Goal: Information Seeking & Learning: Learn about a topic

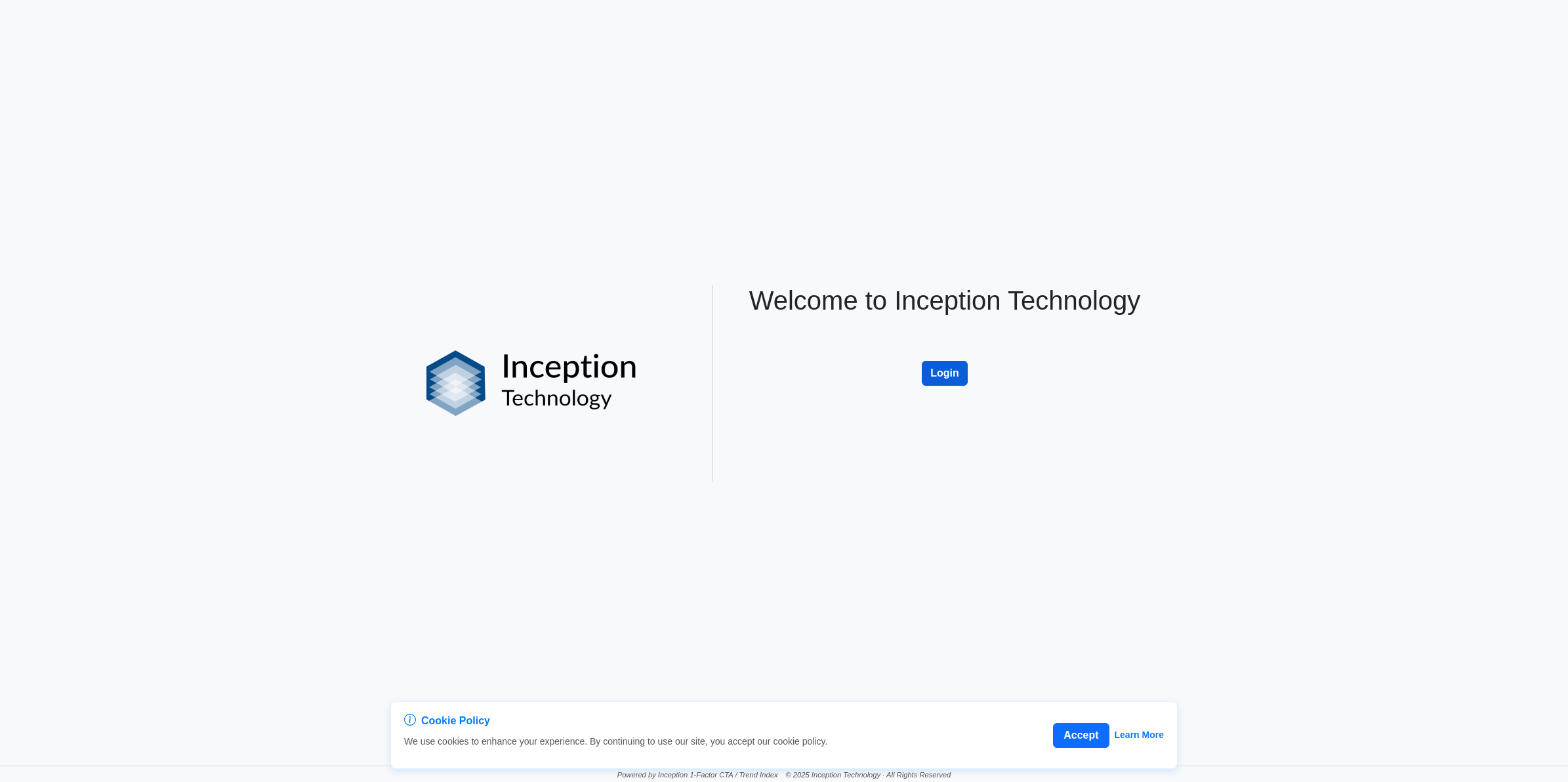
click at [938, 368] on button "Login" at bounding box center [944, 373] width 46 height 25
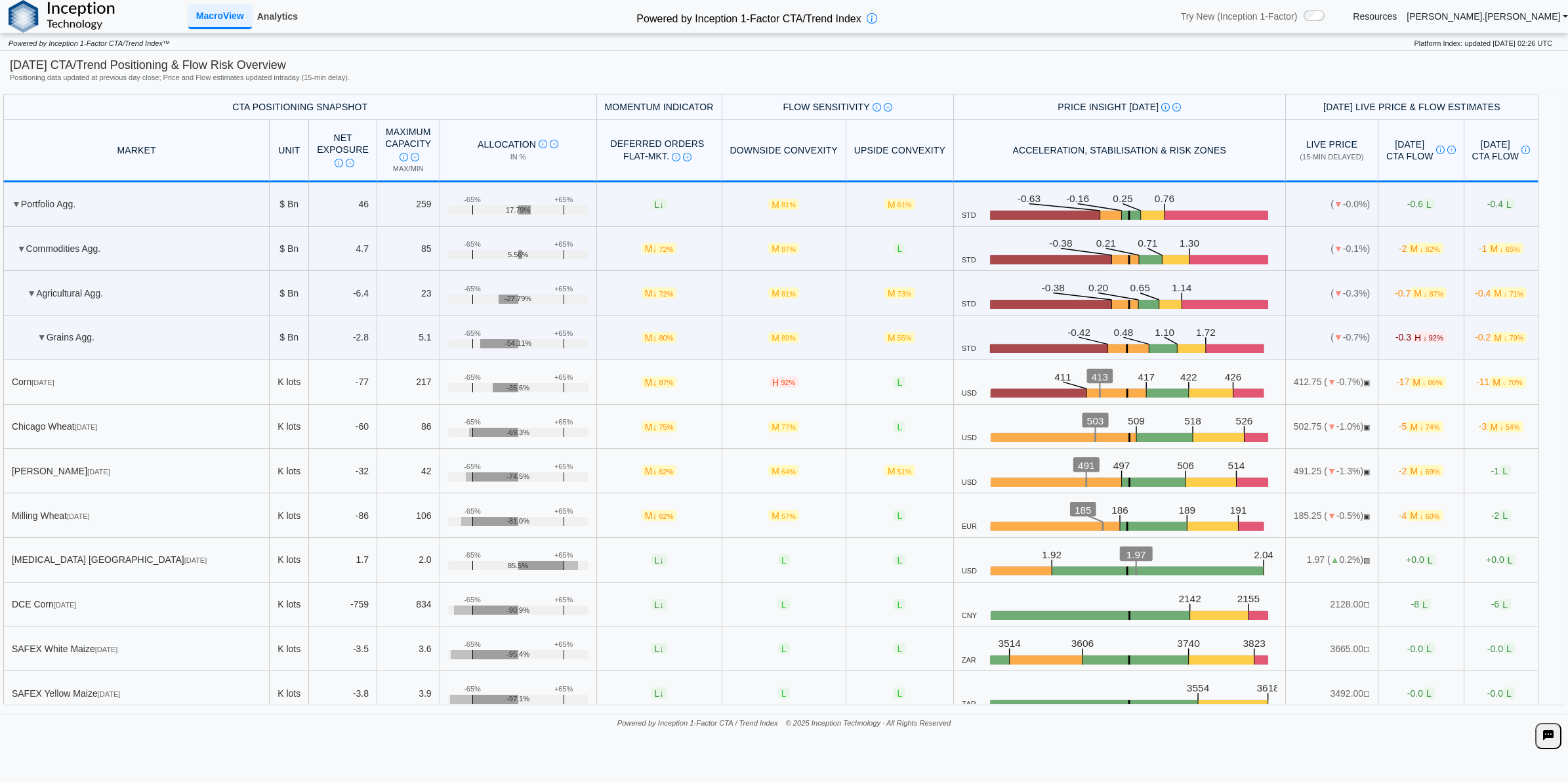
click at [276, 17] on link "Analytics" at bounding box center [277, 16] width 51 height 22
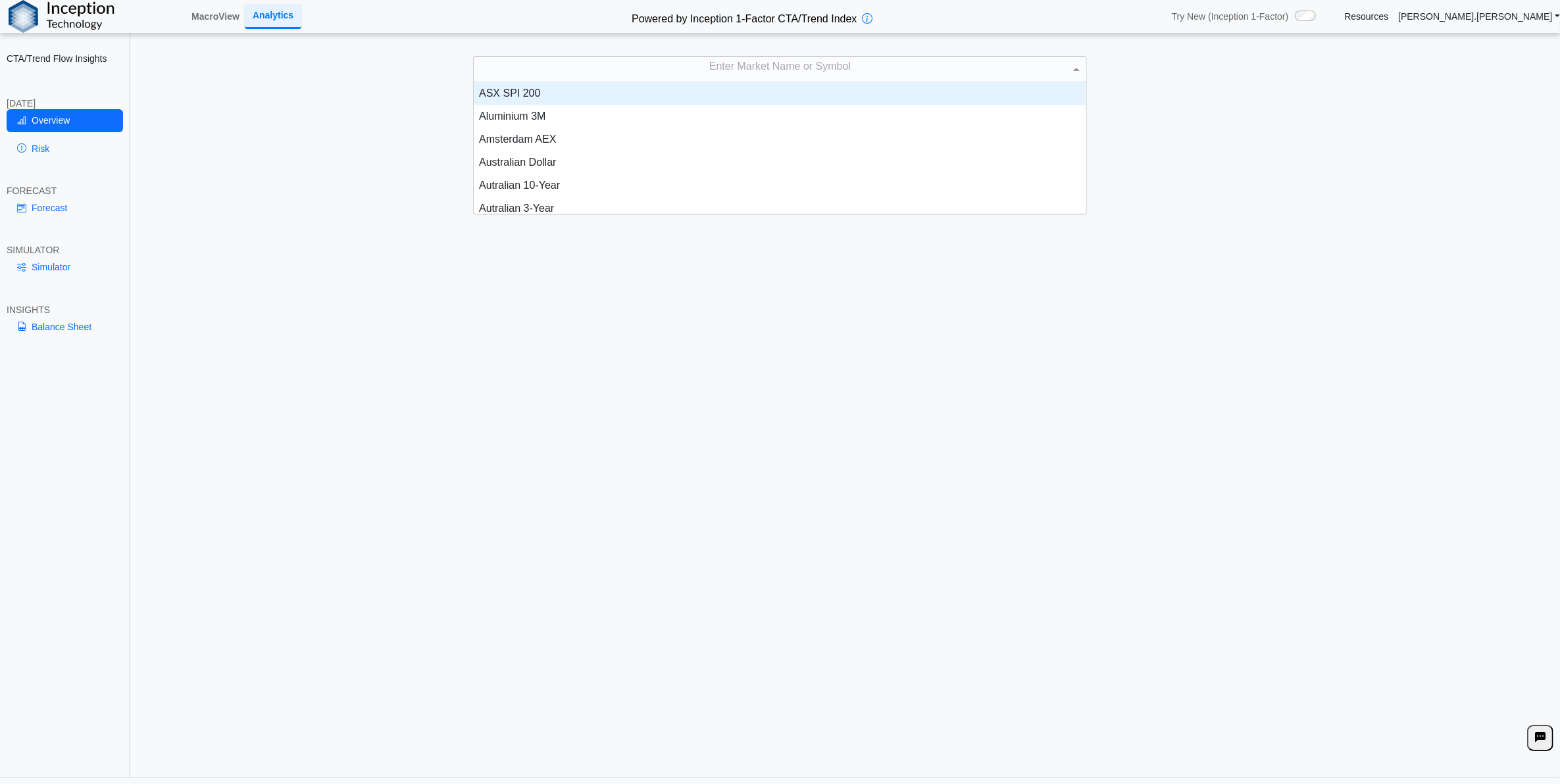
click at [623, 67] on div "Enter Market Name or Symbol" at bounding box center [779, 68] width 612 height 25
type input "****"
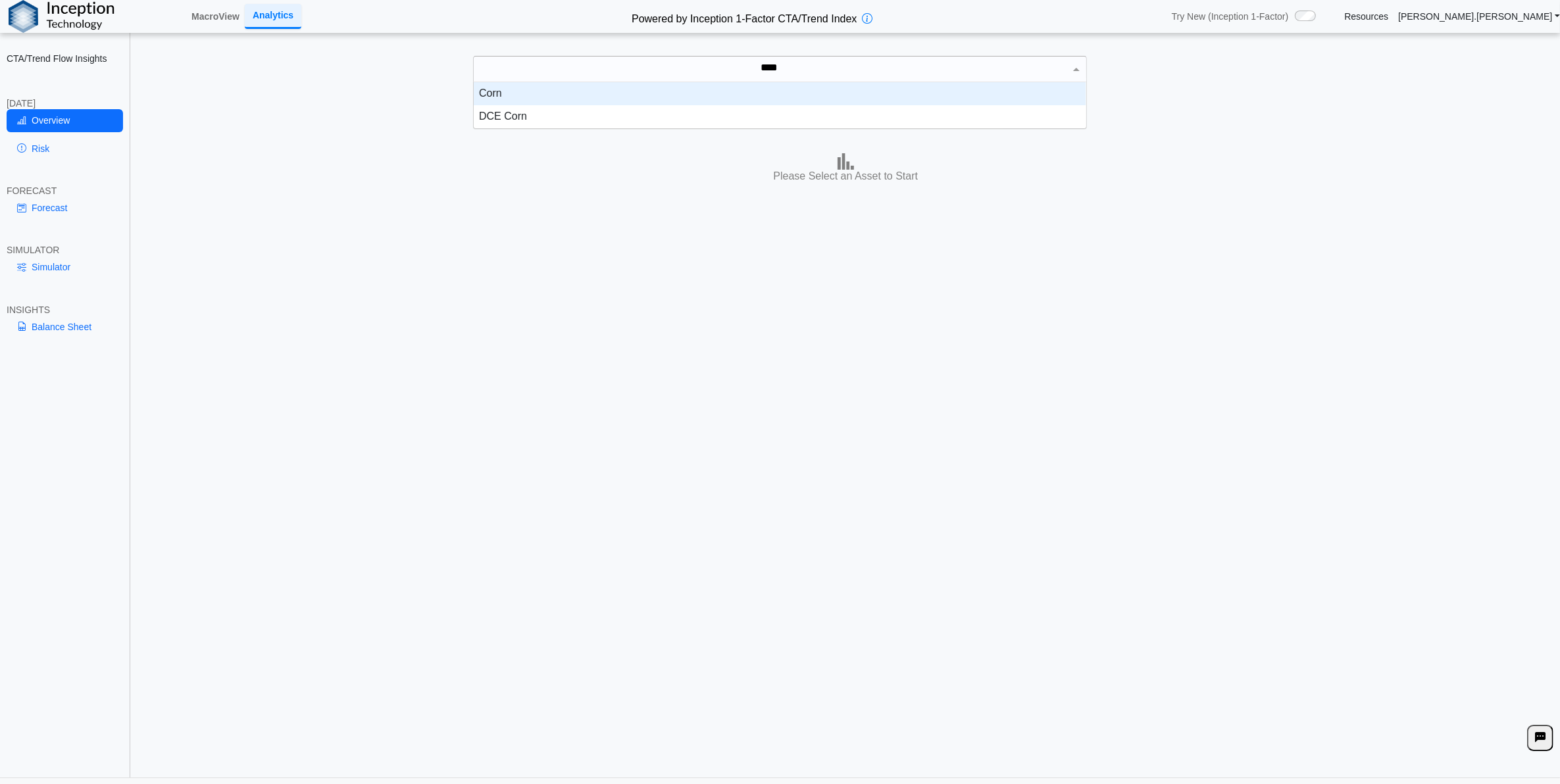
click at [626, 99] on div "Corn" at bounding box center [779, 93] width 612 height 23
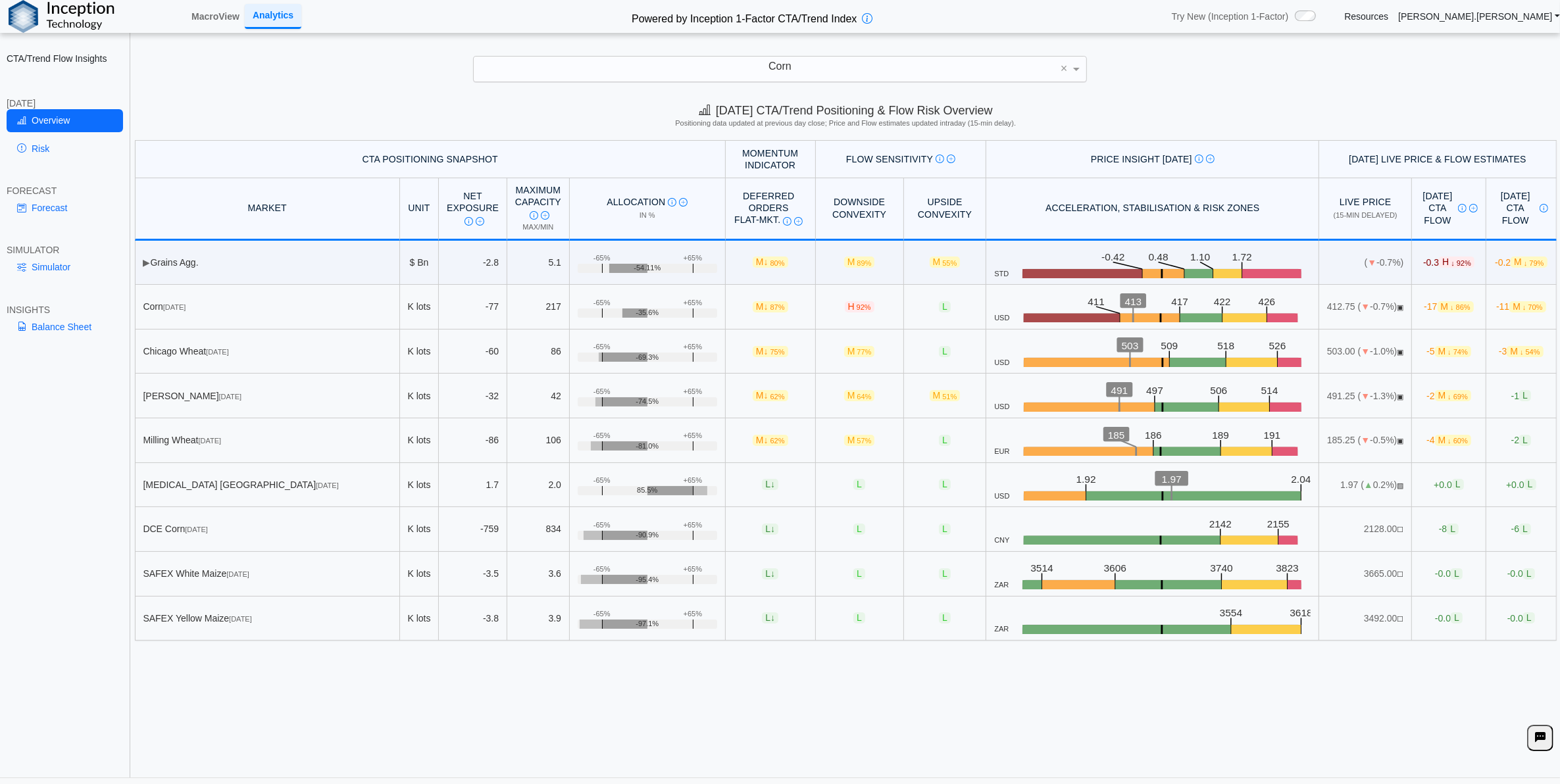
drag, startPoint x: 387, startPoint y: 726, endPoint x: 160, endPoint y: 442, distance: 363.6
click at [373, 719] on div "[DATE] CTA/Trend Positioning & Flow Risk Overview Positioning data updated at p…" at bounding box center [846, 437] width 1429 height 682
click at [69, 145] on link "Risk" at bounding box center [65, 148] width 116 height 22
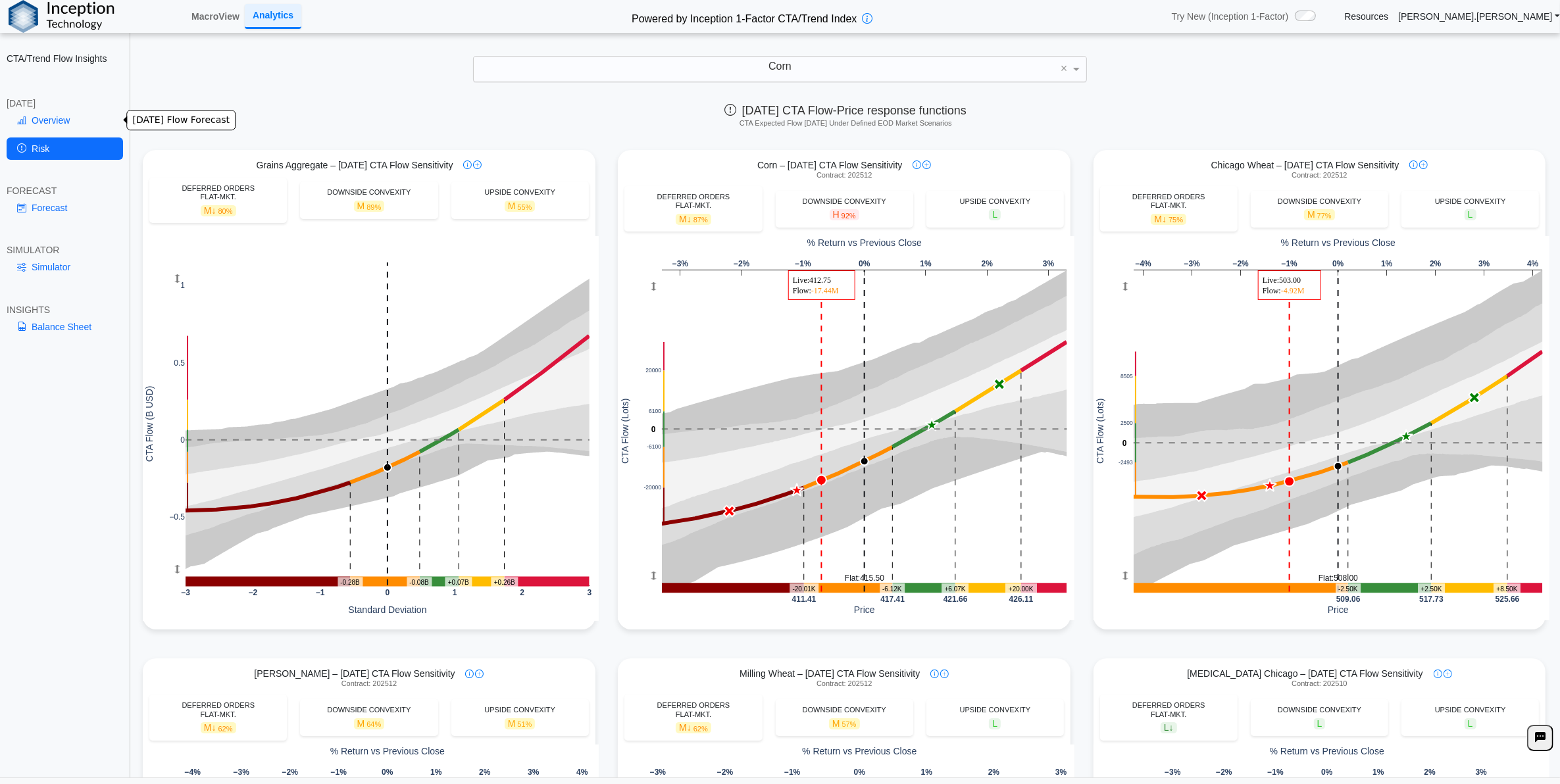
click at [64, 119] on link "Overview" at bounding box center [65, 120] width 116 height 22
